Goal: Task Accomplishment & Management: Use online tool/utility

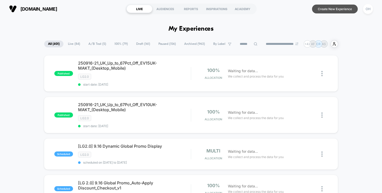
click at [348, 9] on button "Create New Experience" at bounding box center [335, 9] width 46 height 9
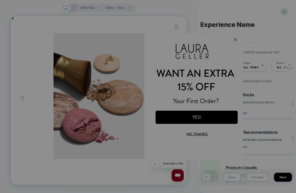
scroll to position [0, 235]
click at [246, 10] on div at bounding box center [148, 96] width 296 height 193
click at [232, 39] on div at bounding box center [148, 96] width 296 height 193
click at [235, 39] on div at bounding box center [148, 96] width 296 height 193
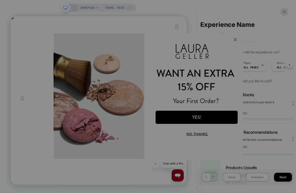
scroll to position [0, 0]
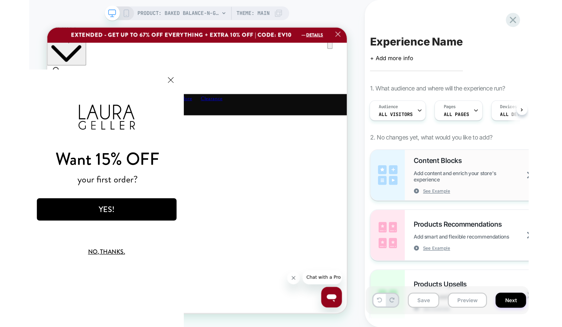
scroll to position [0, 51]
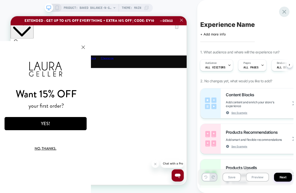
click at [286, 11] on icon at bounding box center [284, 11] width 7 height 7
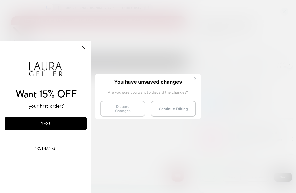
click at [136, 103] on button "Discard Changes" at bounding box center [123, 109] width 46 height 16
